Goal: Contribute content

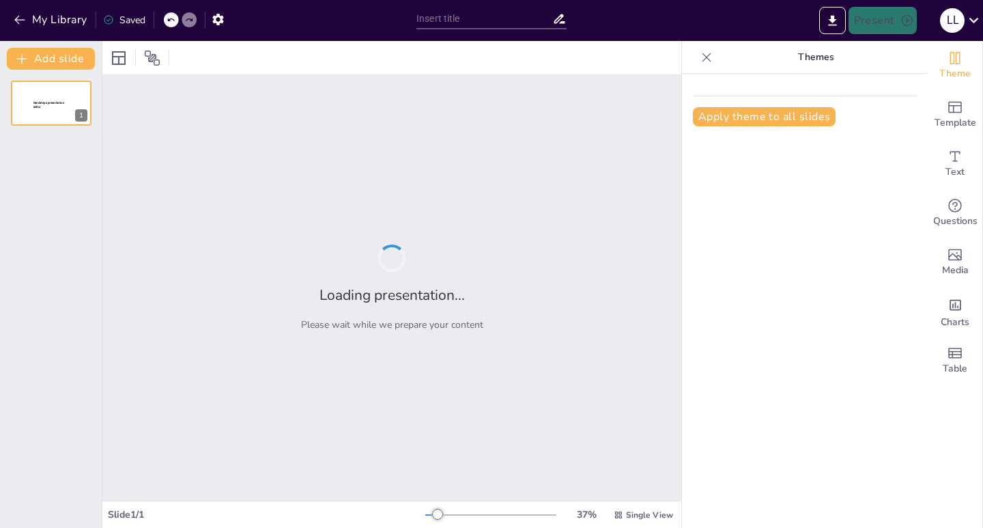
type input "Estrategias de Seguridad Pública para la Protección Animal"
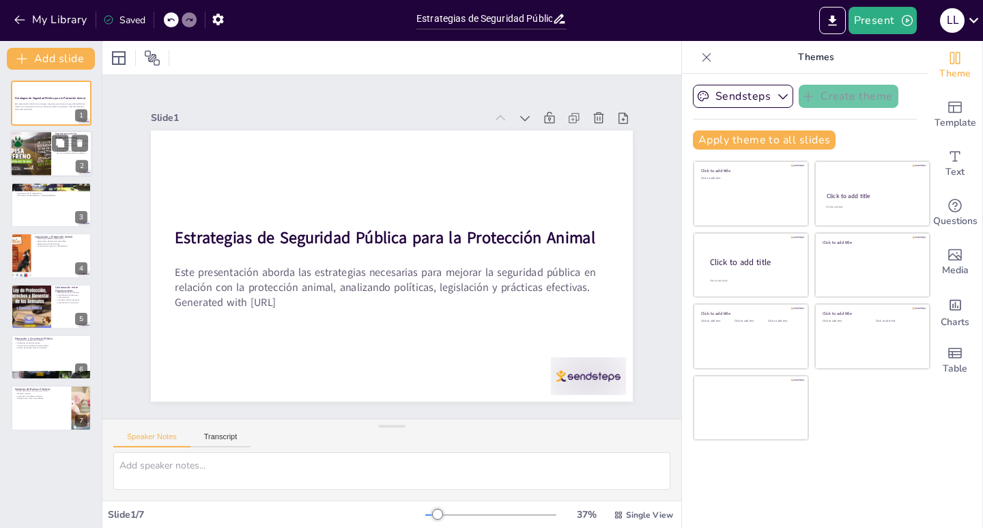
click at [31, 158] on div at bounding box center [31, 154] width 70 height 46
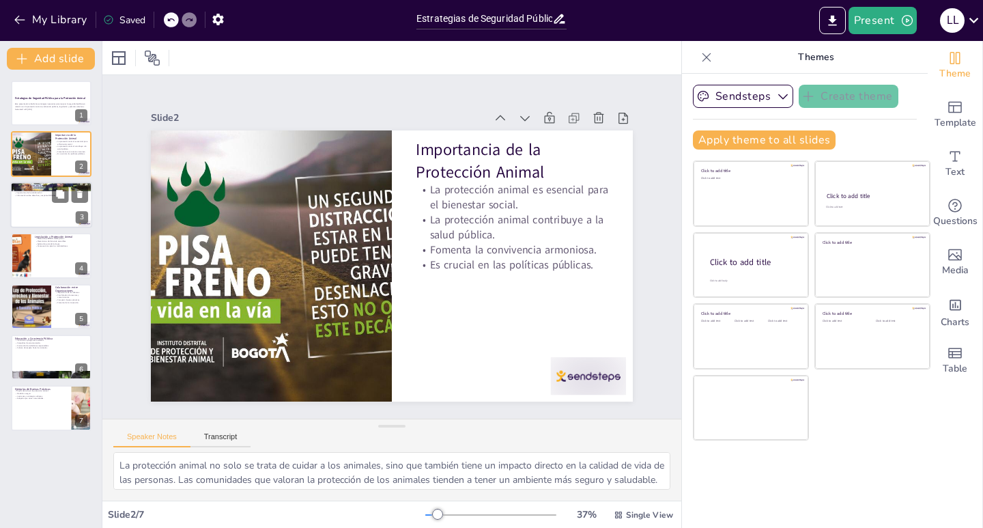
click at [40, 206] on div at bounding box center [51, 205] width 82 height 46
type textarea "Las regulaciones son fundamentales para asegurar que los animales sean tratados…"
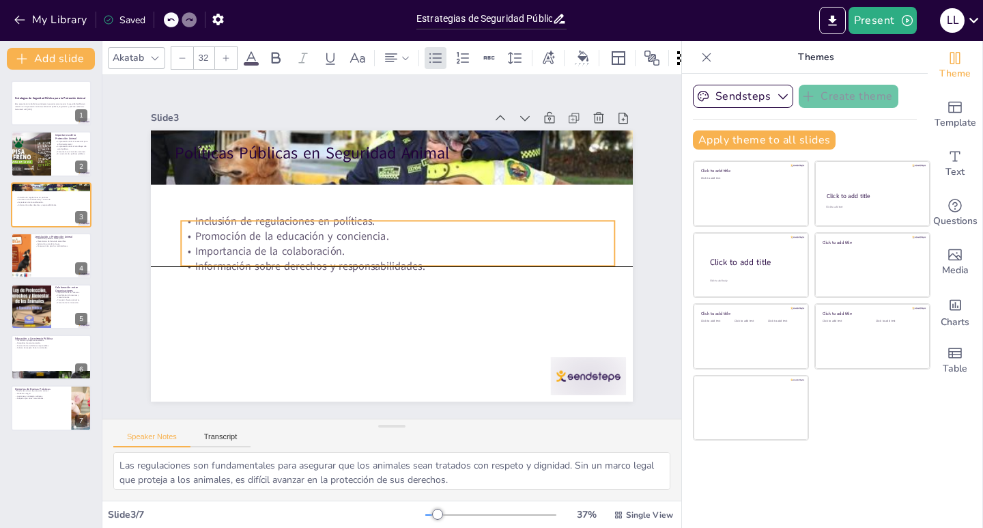
drag, startPoint x: 272, startPoint y: 178, endPoint x: 278, endPoint y: 234, distance: 57.0
click at [278, 234] on p "Promoción de la educación y conciencia." at bounding box center [398, 235] width 434 height 15
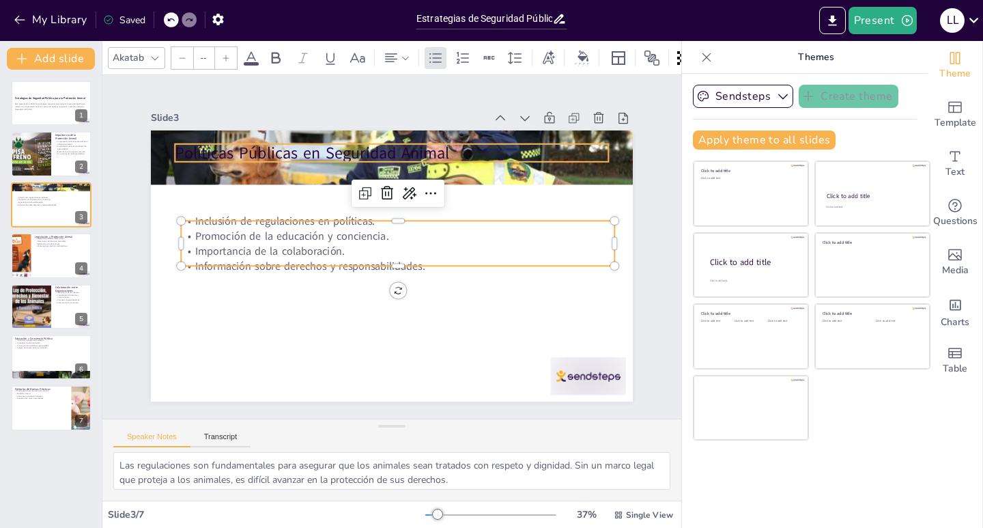
type input "48"
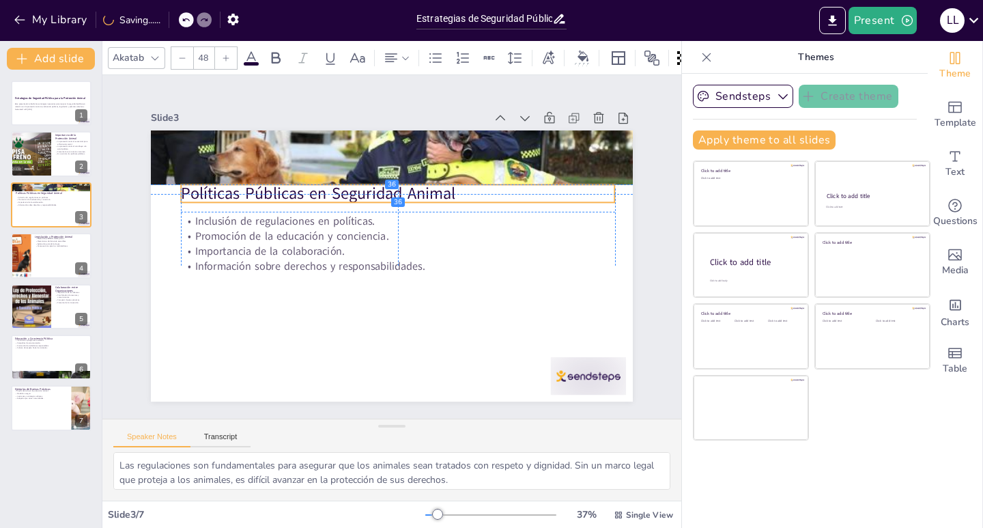
drag, startPoint x: 286, startPoint y: 166, endPoint x: 289, endPoint y: 189, distance: 23.4
click at [289, 189] on p "Políticas Públicas en Seguridad Animal" at bounding box center [403, 194] width 434 height 68
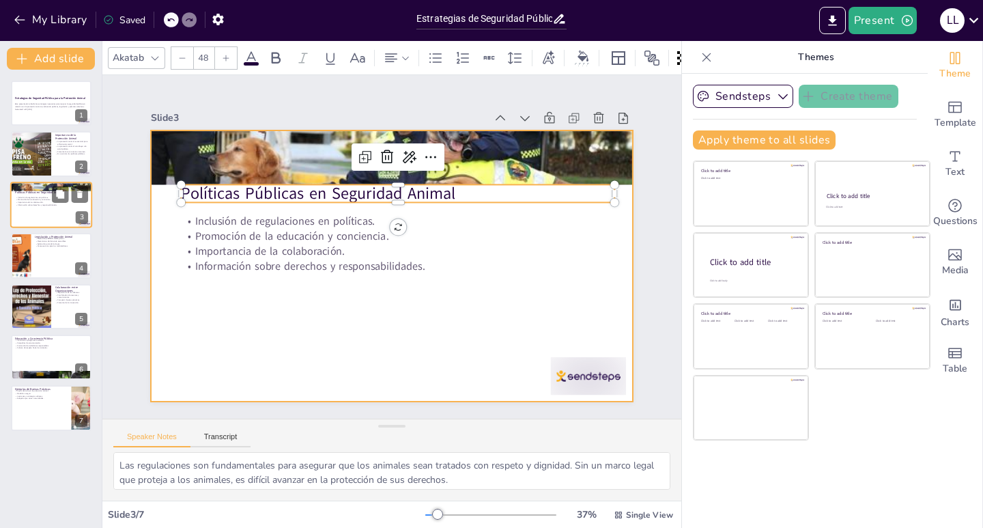
click at [30, 208] on div at bounding box center [51, 205] width 82 height 46
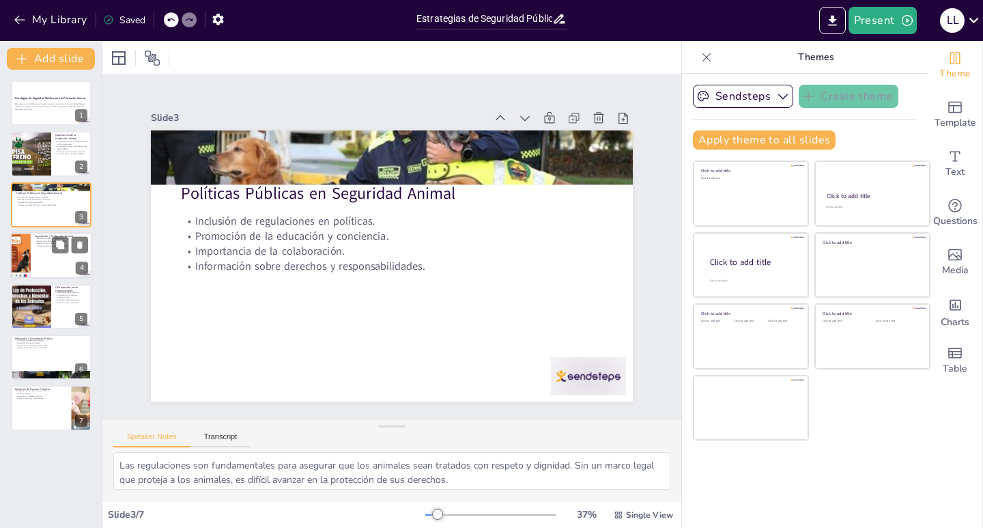
click at [31, 248] on div at bounding box center [51, 255] width 82 height 46
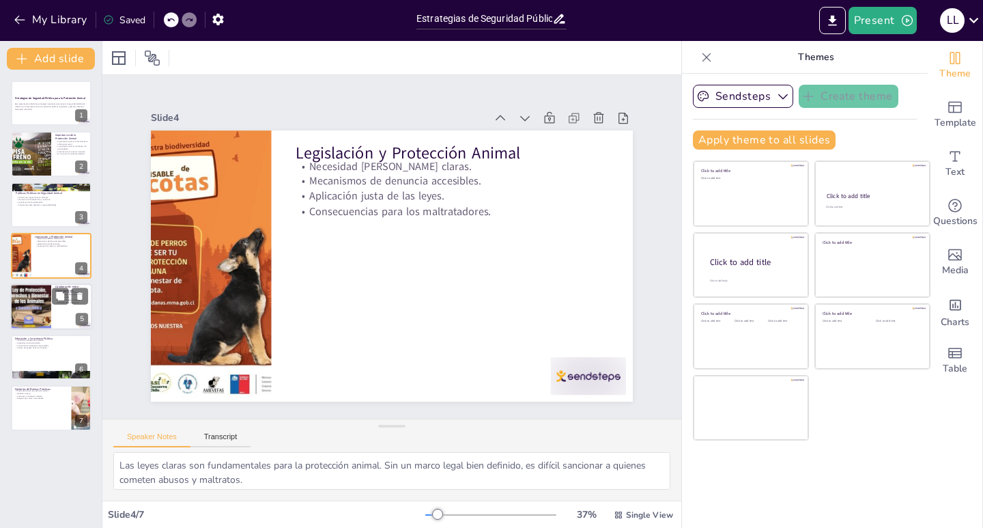
click at [44, 313] on div at bounding box center [30, 306] width 89 height 46
type textarea "Las alianzas entre diferentes organizaciones son fundamentales para maximizar e…"
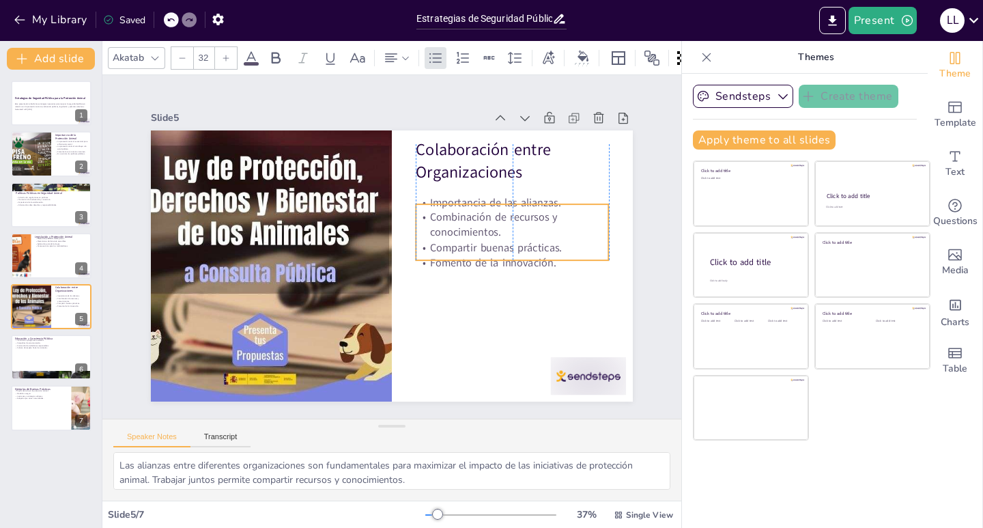
drag, startPoint x: 468, startPoint y: 206, endPoint x: 470, endPoint y: 228, distance: 22.0
click at [470, 228] on p "Combinación de recursos y conocimientos." at bounding box center [514, 237] width 195 height 50
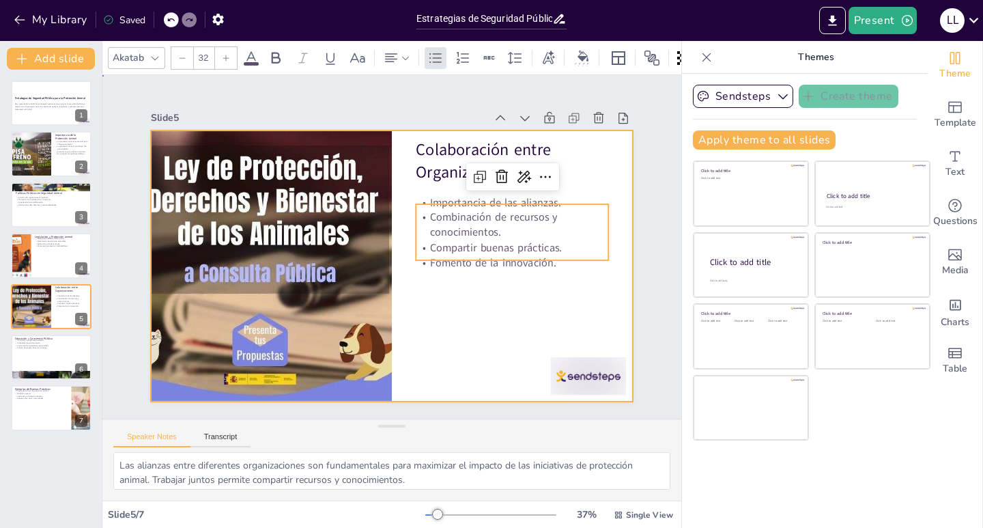
click at [460, 295] on div at bounding box center [390, 266] width 508 height 320
